Goal: Task Accomplishment & Management: Complete application form

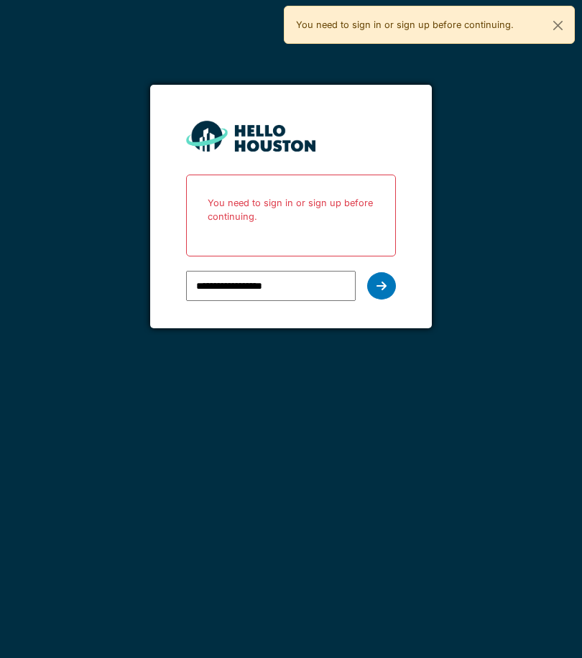
click at [384, 288] on icon at bounding box center [381, 285] width 10 height 11
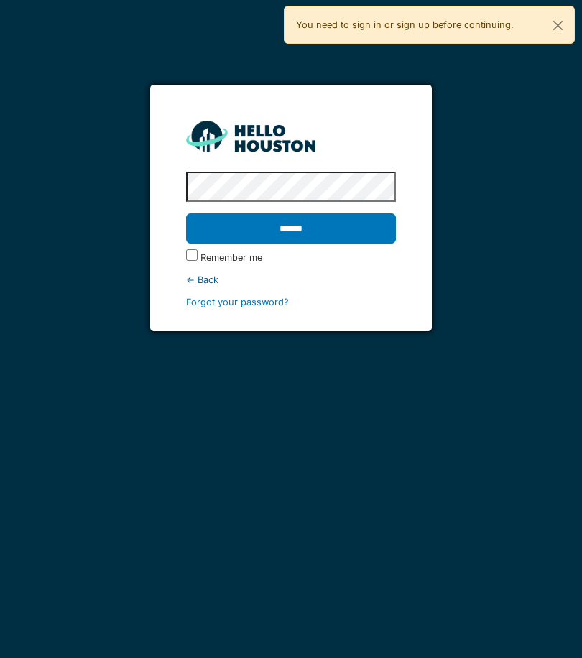
click at [364, 238] on input "******" at bounding box center [291, 228] width 210 height 30
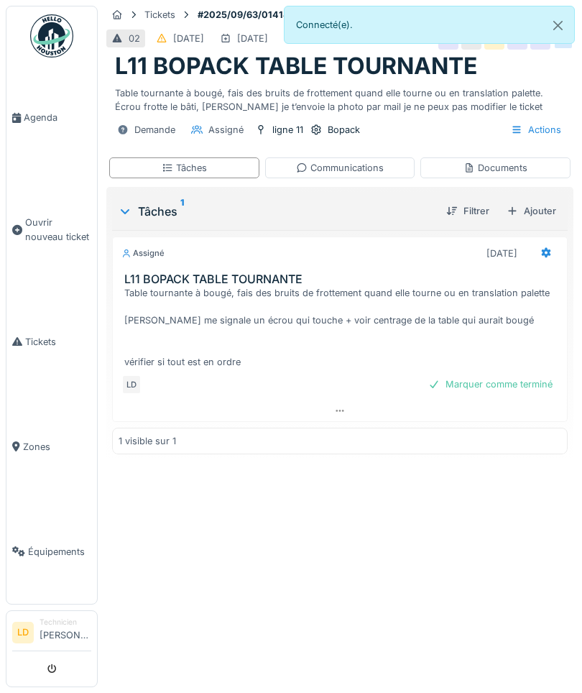
click at [34, 111] on span "Agenda" at bounding box center [58, 118] width 68 height 14
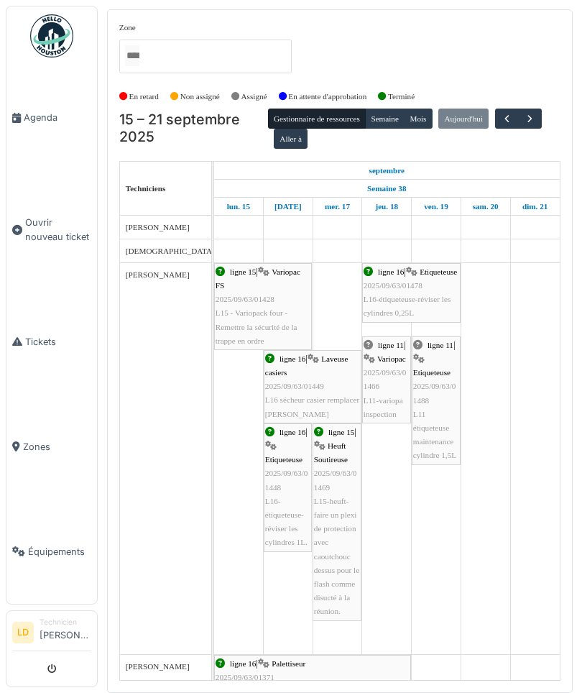
click at [49, 228] on span "Ouvrir nouveau ticket" at bounding box center [58, 229] width 66 height 27
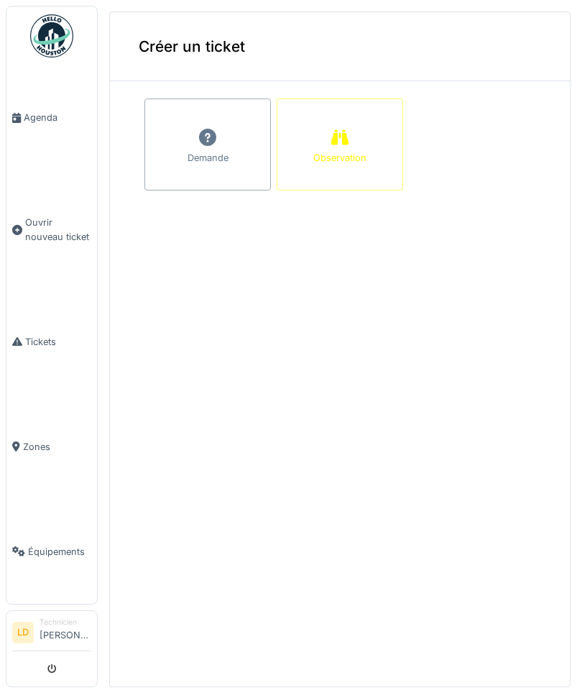
click at [200, 142] on icon at bounding box center [207, 137] width 17 height 17
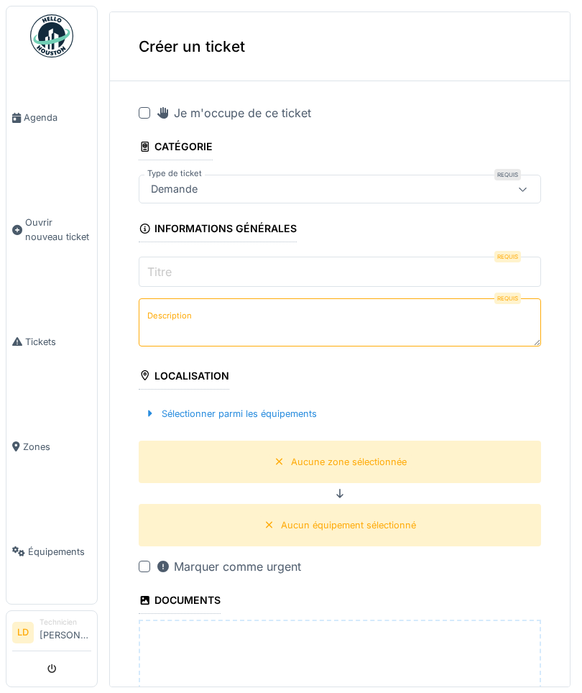
click at [427, 269] on input "Titre" at bounding box center [340, 271] width 402 height 30
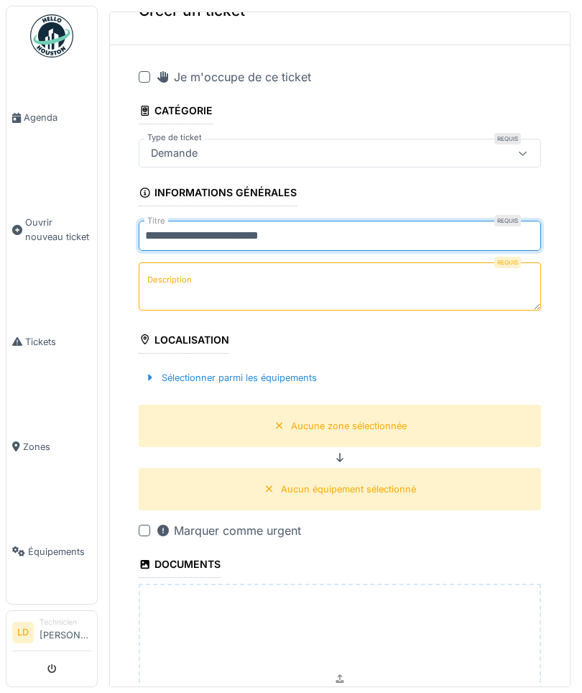
scroll to position [45, 0]
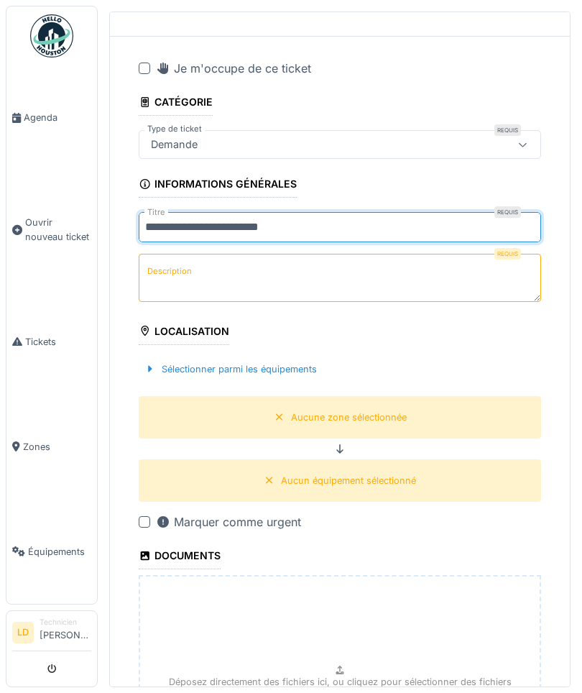
type input "**********"
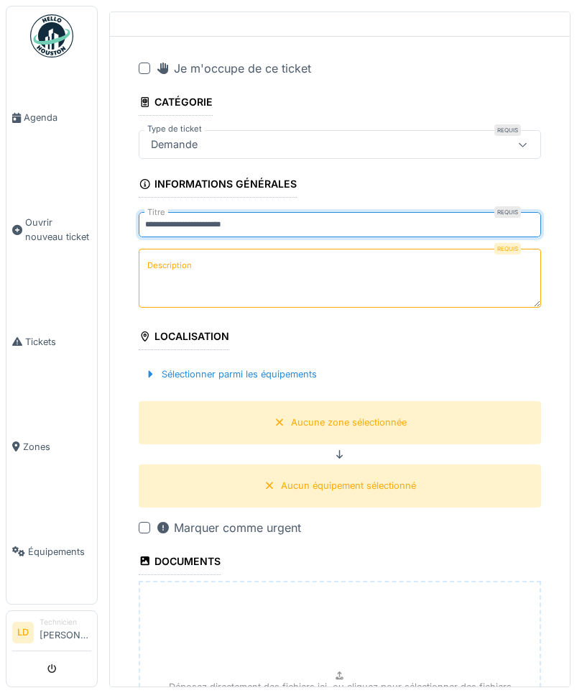
click at [458, 276] on div "Requis Description" at bounding box center [340, 280] width 402 height 63
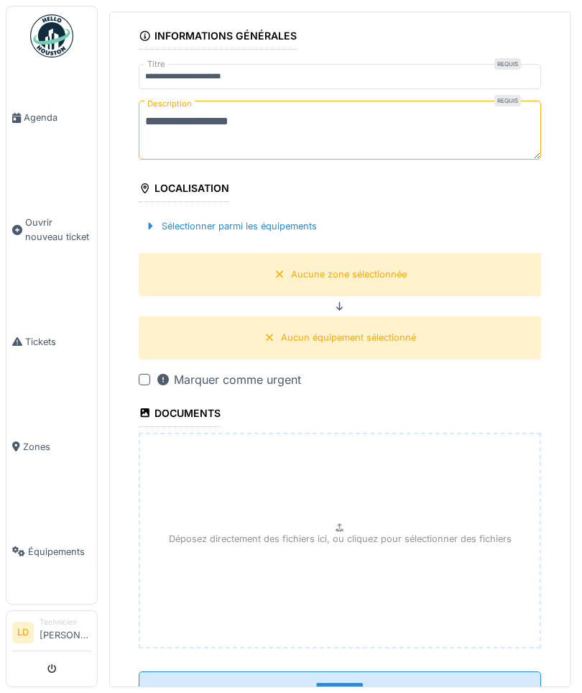
scroll to position [199, 0]
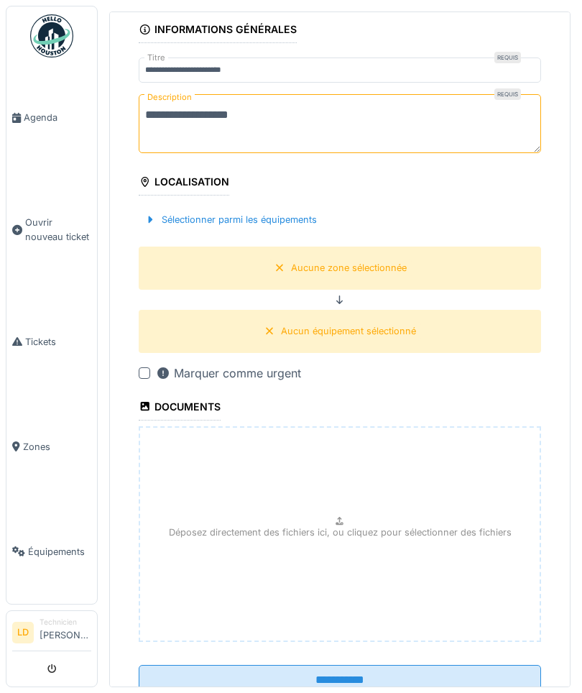
type textarea "**********"
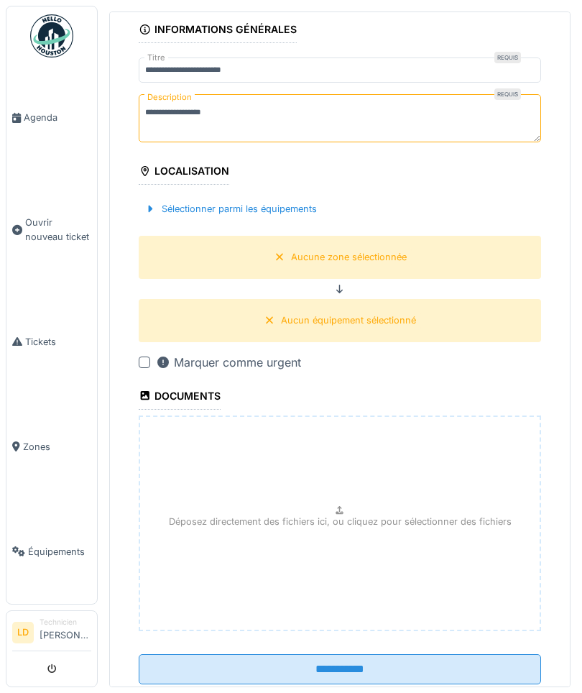
click at [426, 267] on div "Aucune zone sélectionnée" at bounding box center [340, 257] width 402 height 42
click at [369, 259] on div "Aucune zone sélectionnée" at bounding box center [349, 257] width 116 height 14
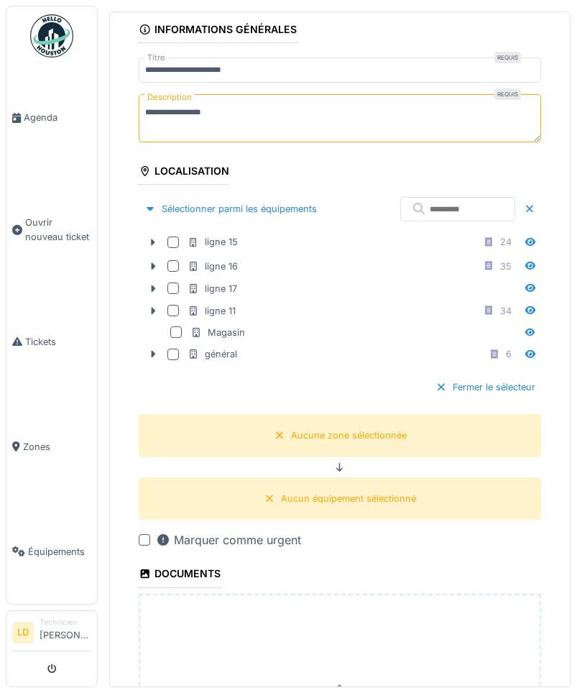
click at [172, 242] on div at bounding box center [172, 241] width 11 height 11
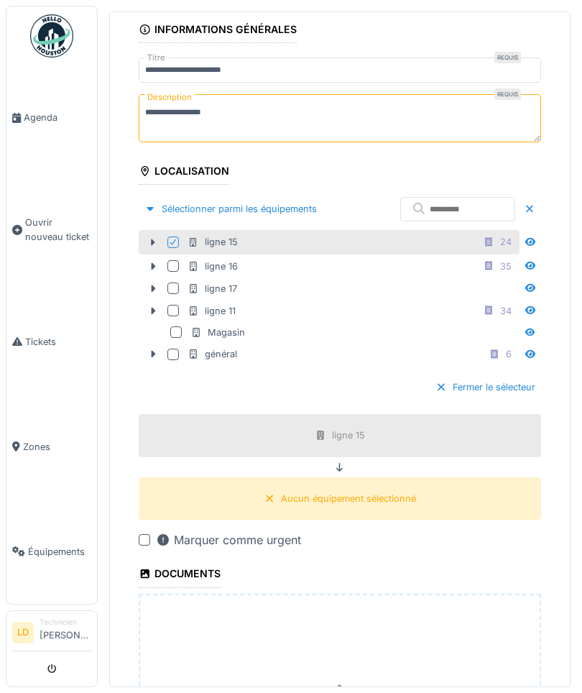
click at [405, 501] on div "Aucun équipement sélectionné" at bounding box center [348, 498] width 135 height 14
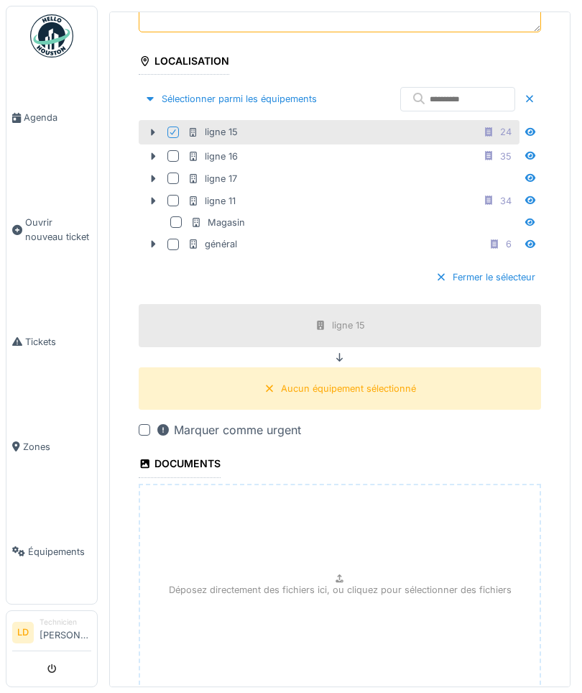
scroll to position [310, 0]
click at [376, 386] on div "Aucun équipement sélectionné" at bounding box center [348, 388] width 135 height 14
click at [153, 133] on icon at bounding box center [154, 131] width 4 height 7
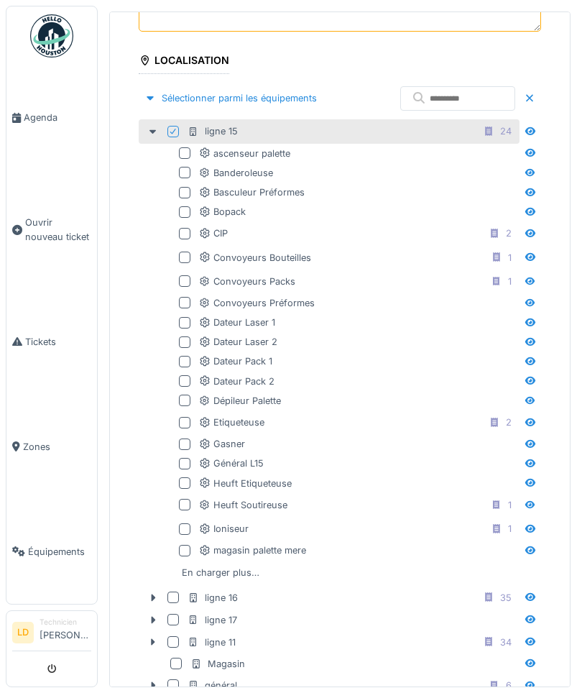
click at [185, 420] on div at bounding box center [184, 422] width 11 height 11
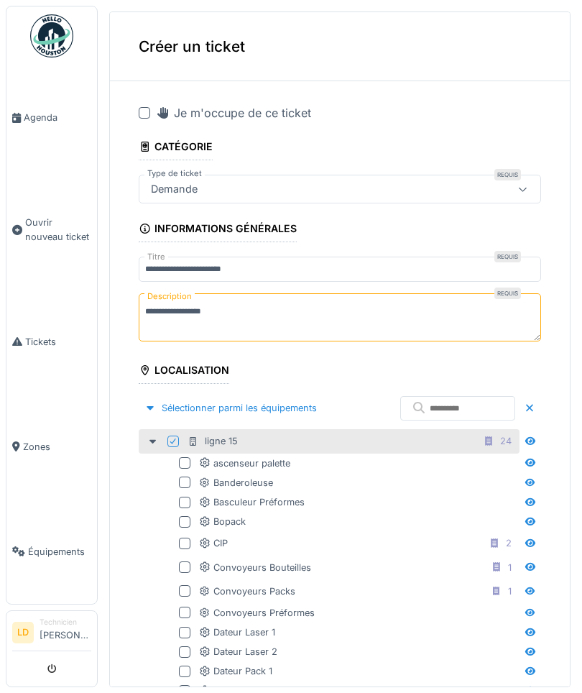
scroll to position [0, 0]
click at [146, 113] on div at bounding box center [144, 112] width 11 height 11
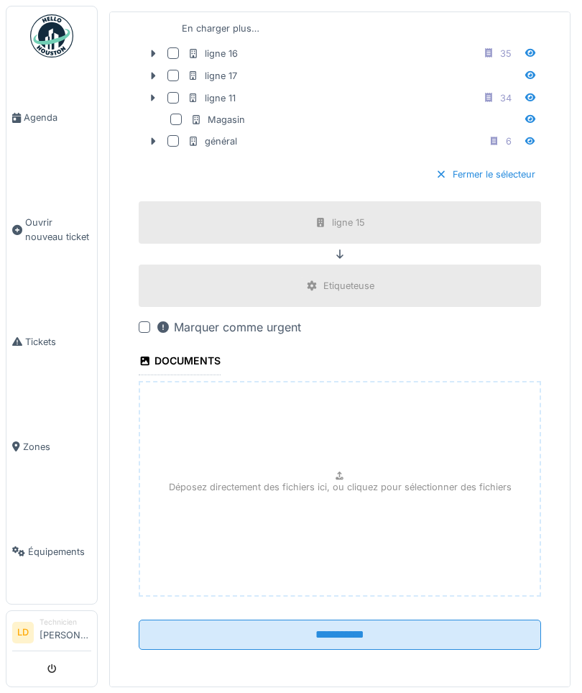
scroll to position [852, 0]
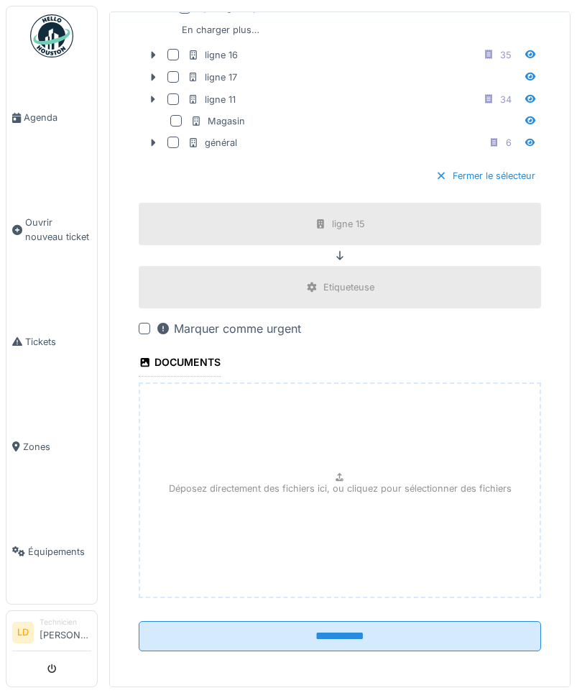
click at [434, 629] on input "**********" at bounding box center [340, 636] width 402 height 30
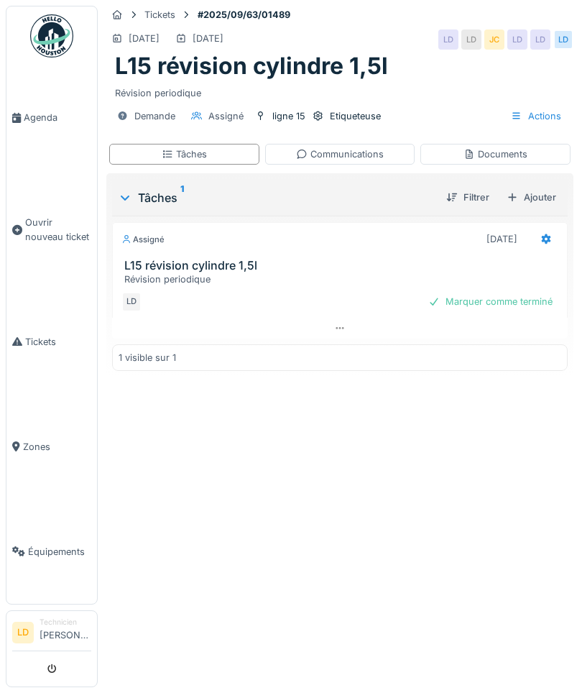
click at [37, 115] on span "Agenda" at bounding box center [58, 118] width 68 height 14
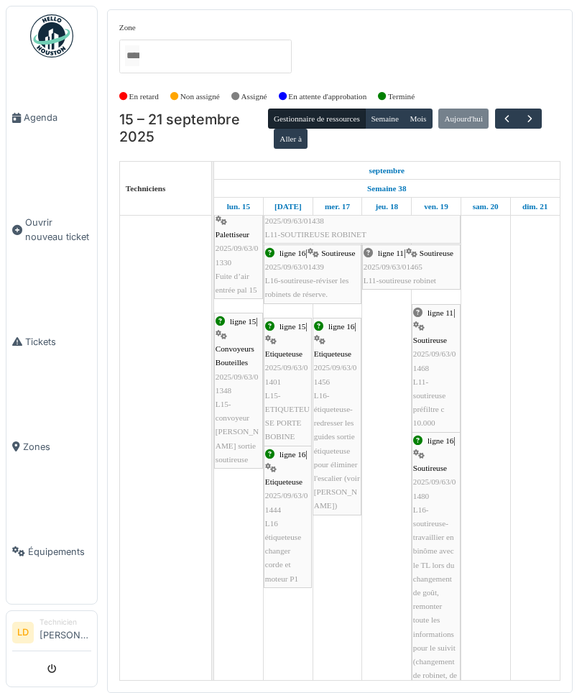
scroll to position [1719, 0]
